Goal: Transaction & Acquisition: Obtain resource

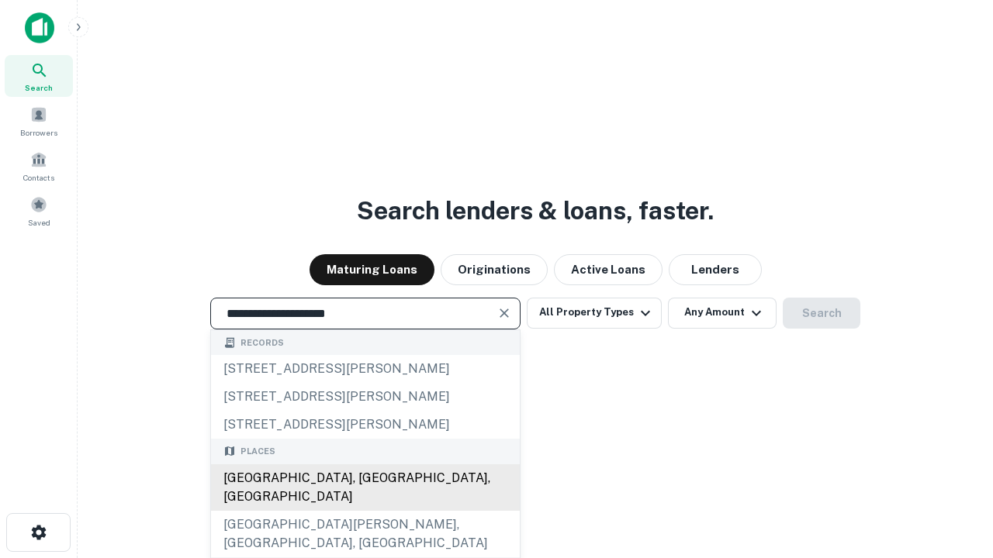
click at [364, 511] on div "[GEOGRAPHIC_DATA], [GEOGRAPHIC_DATA], [GEOGRAPHIC_DATA]" at bounding box center [365, 488] width 309 height 47
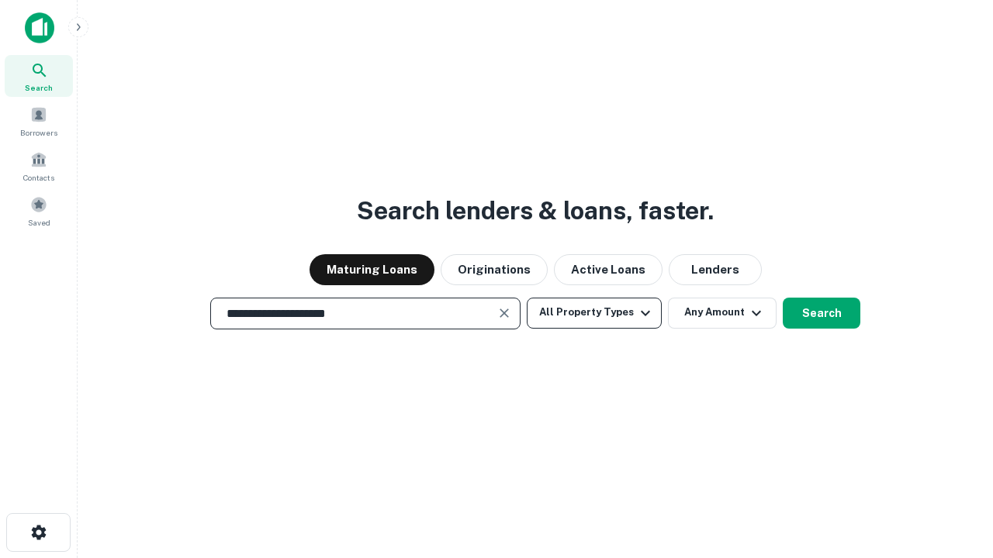
type input "**********"
click at [594, 313] on button "All Property Types" at bounding box center [594, 313] width 135 height 31
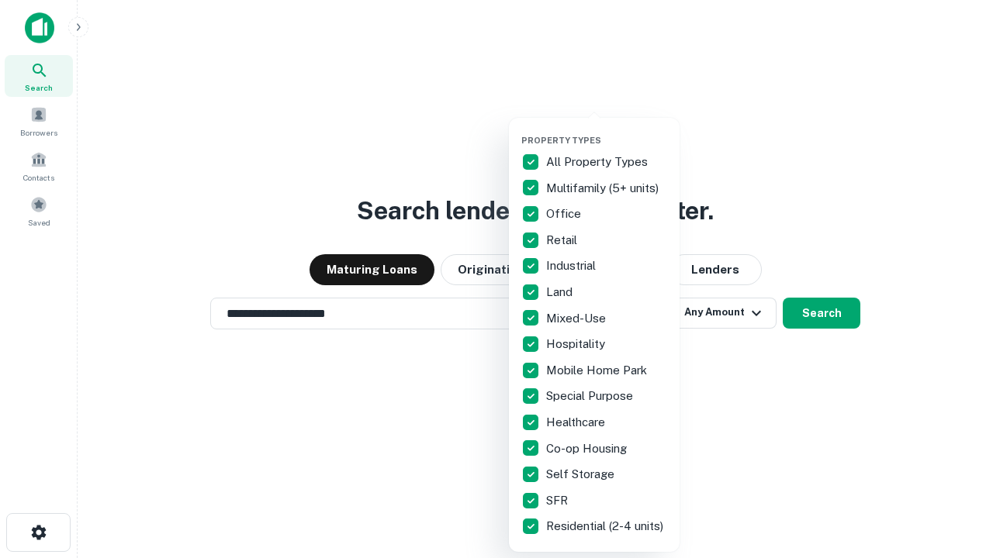
click at [606, 130] on button "button" at bounding box center [606, 130] width 171 height 1
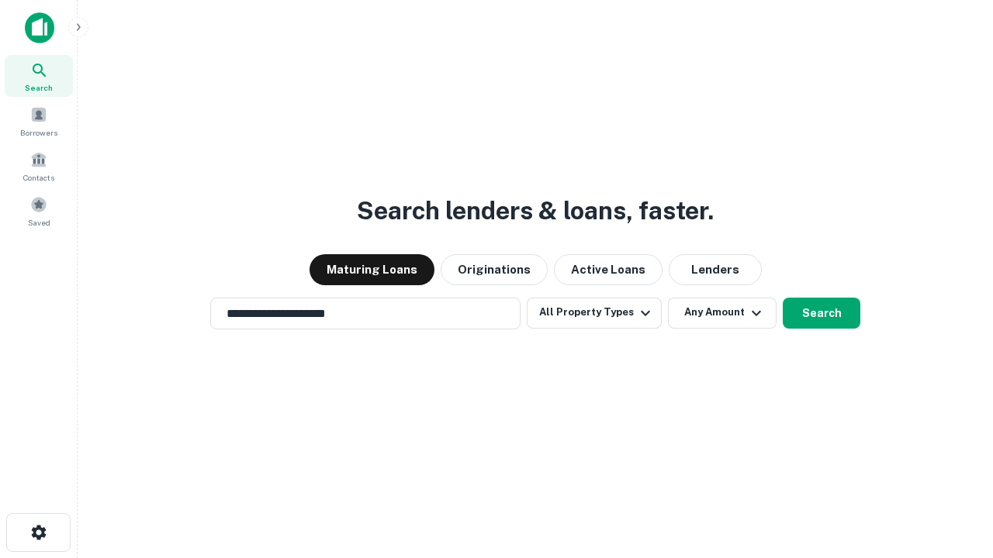
scroll to position [24, 0]
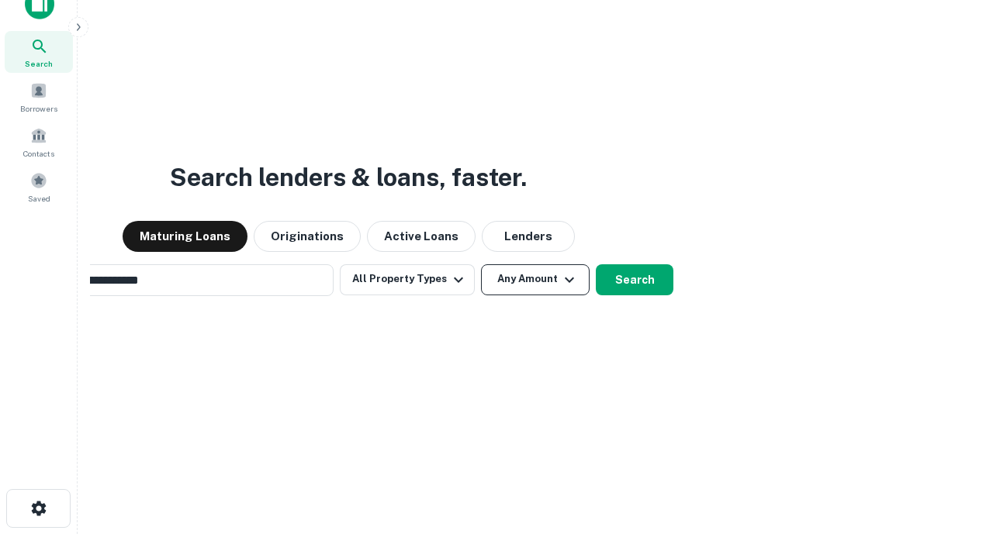
click at [481, 264] on button "Any Amount" at bounding box center [535, 279] width 109 height 31
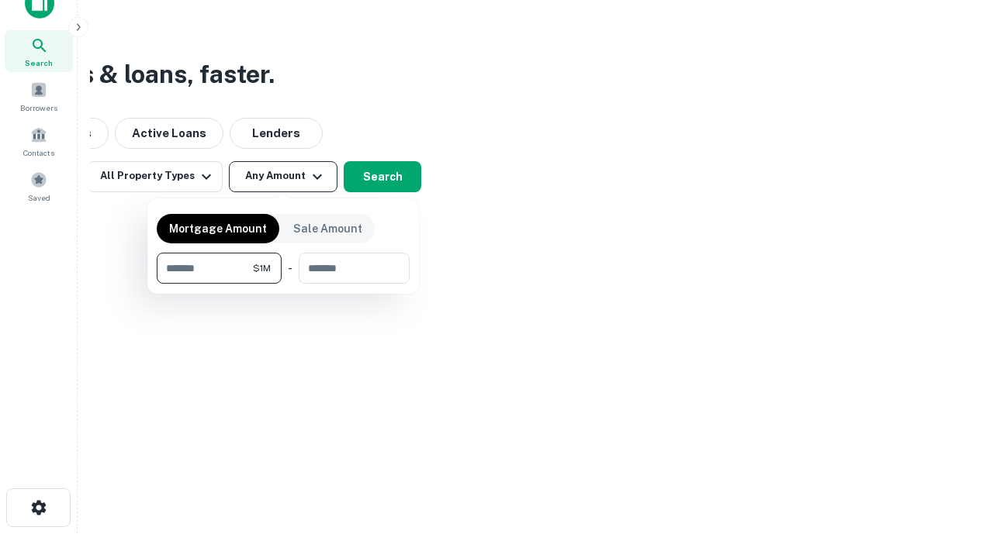
type input "*******"
click at [283, 284] on button "button" at bounding box center [283, 284] width 253 height 1
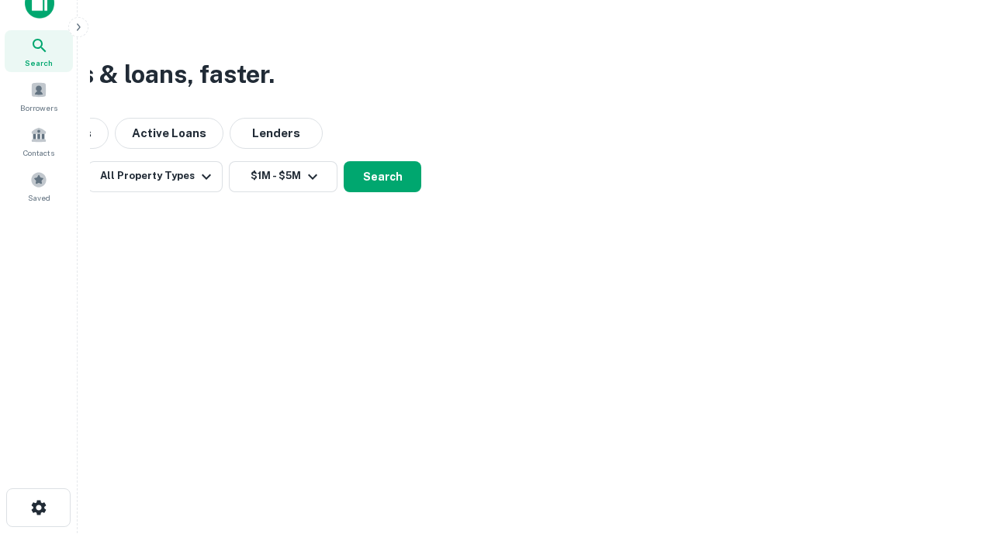
scroll to position [24, 0]
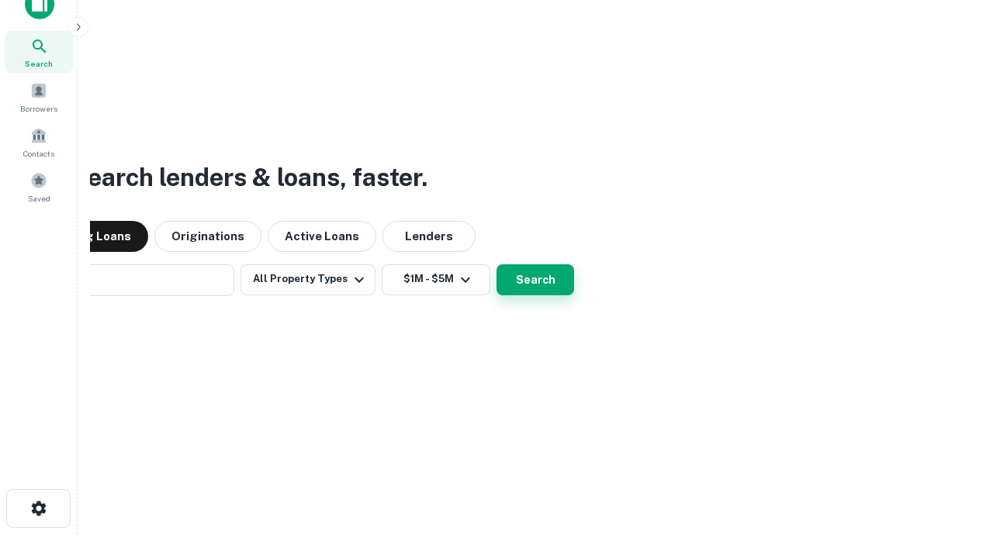
click at [496, 264] on button "Search" at bounding box center [535, 279] width 78 height 31
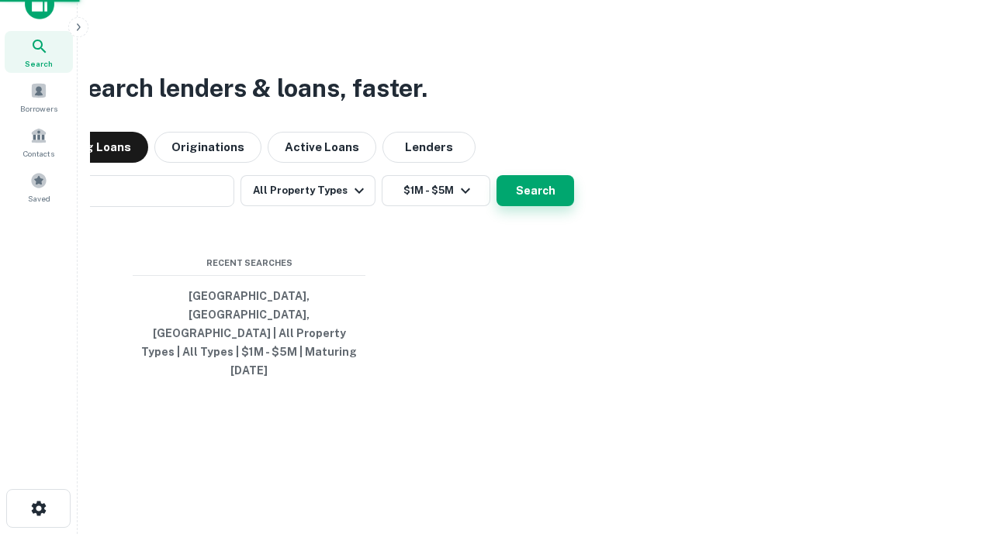
scroll to position [25, 0]
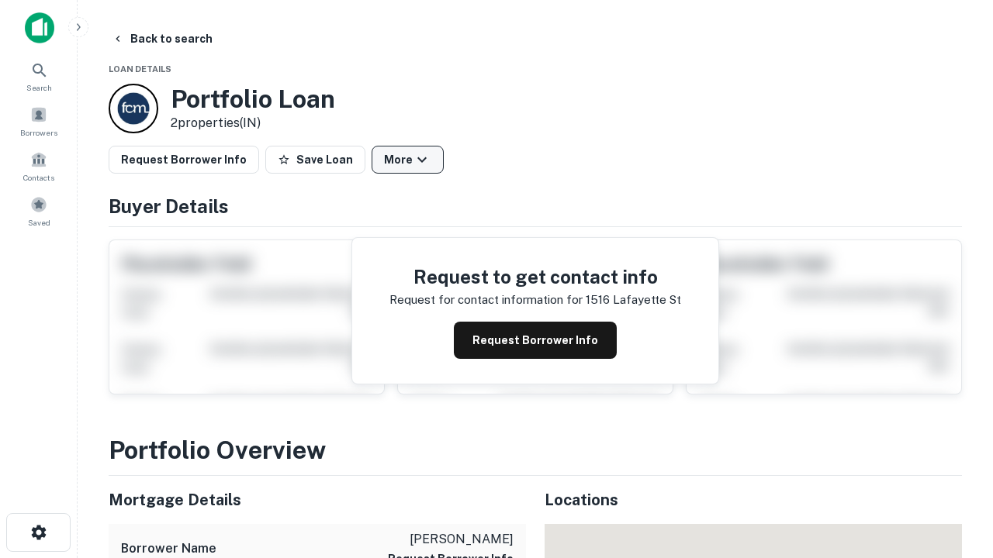
click at [407, 160] on button "More" at bounding box center [407, 160] width 72 height 28
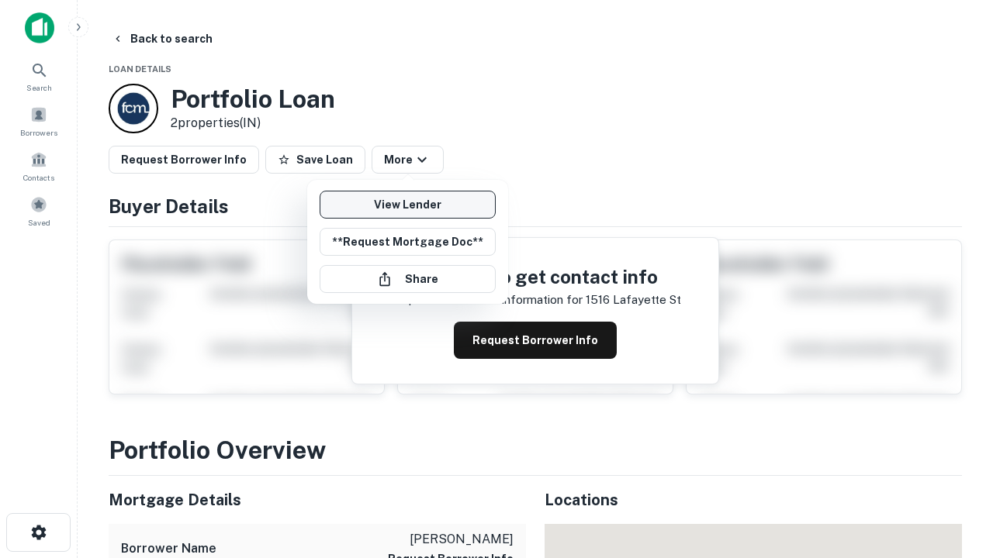
click at [407, 205] on link "View Lender" at bounding box center [408, 205] width 176 height 28
